Goal: Information Seeking & Learning: Check status

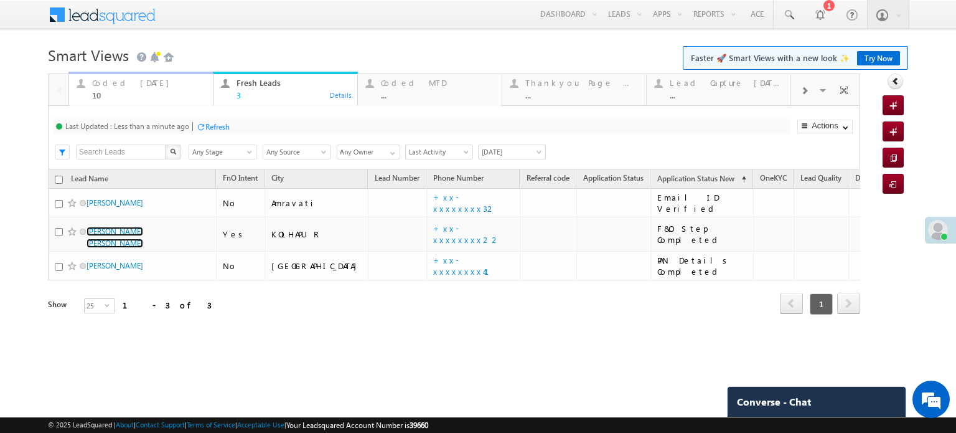
click at [151, 84] on div "Coded Today" at bounding box center [148, 83] width 113 height 10
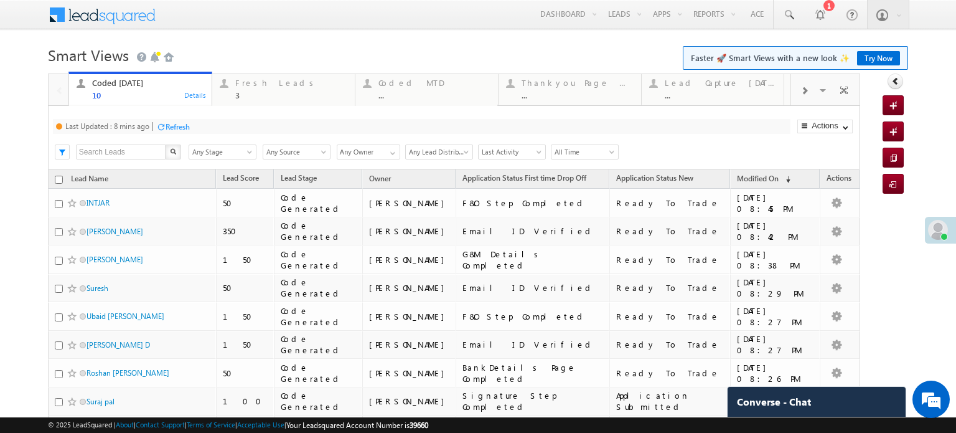
click at [187, 122] on div "Refresh" at bounding box center [178, 126] width 24 height 9
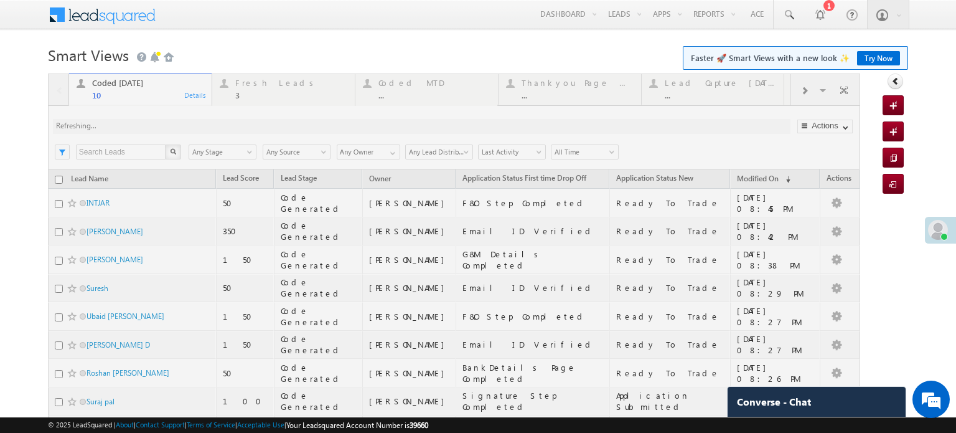
click at [187, 121] on div at bounding box center [454, 307] width 812 height 468
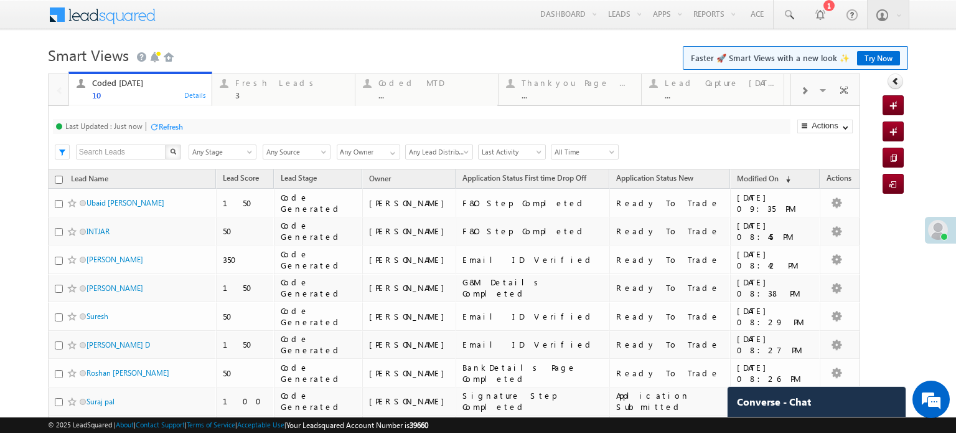
click at [181, 124] on div "Refresh" at bounding box center [171, 126] width 24 height 9
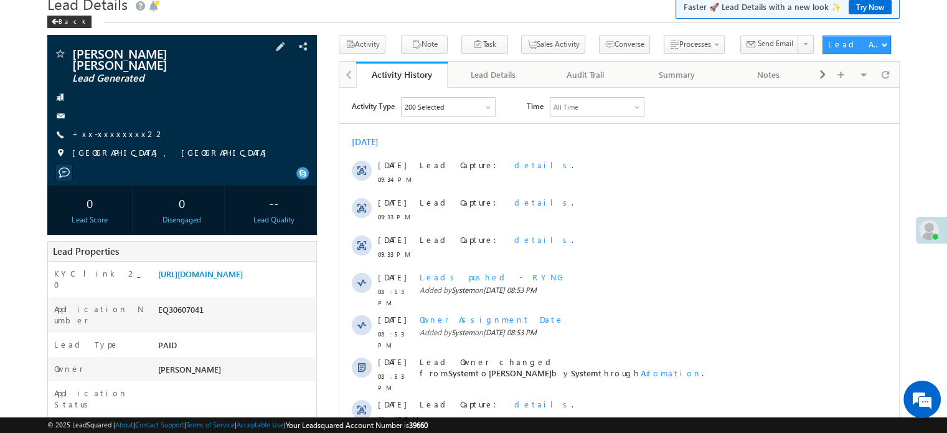
scroll to position [125, 0]
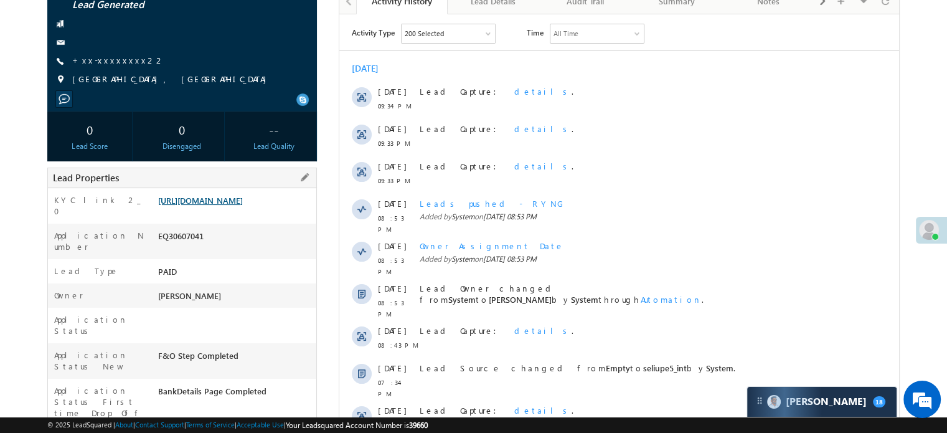
click at [209, 195] on link "[URL][DOMAIN_NAME]" at bounding box center [200, 200] width 85 height 11
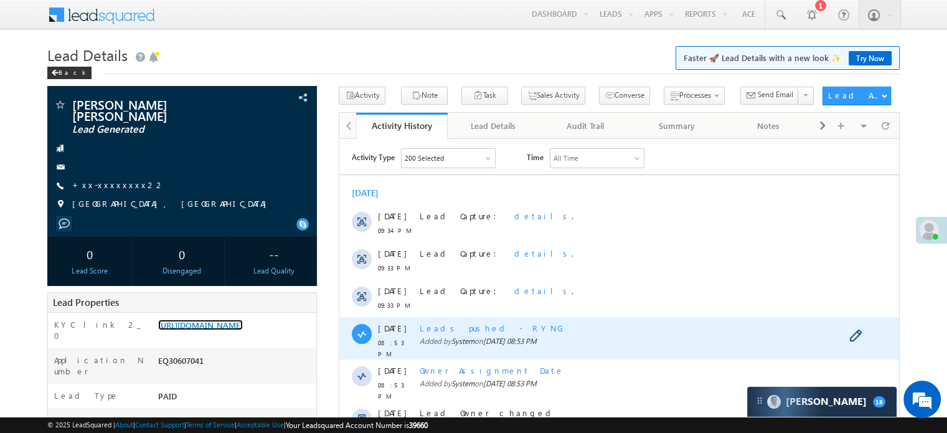
scroll to position [187, 0]
